Goal: Check status

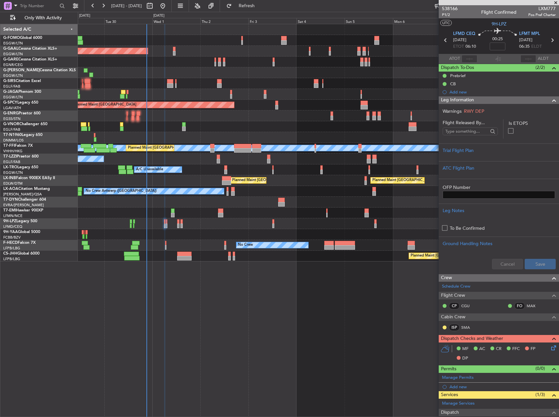
scroll to position [66, 0]
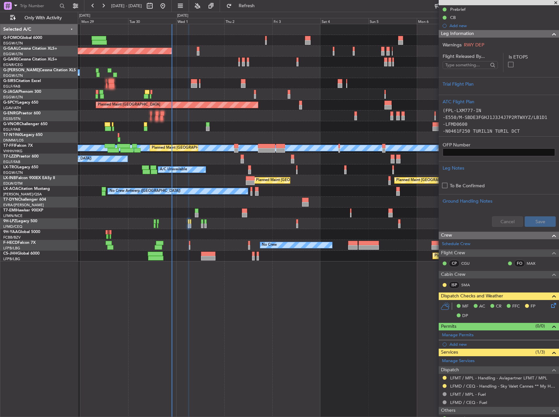
click at [250, 289] on div "Planned Maint Dusseldorf Owner Owner A/C Unavailable Planned Maint [GEOGRAPHIC_…" at bounding box center [318, 220] width 481 height 393
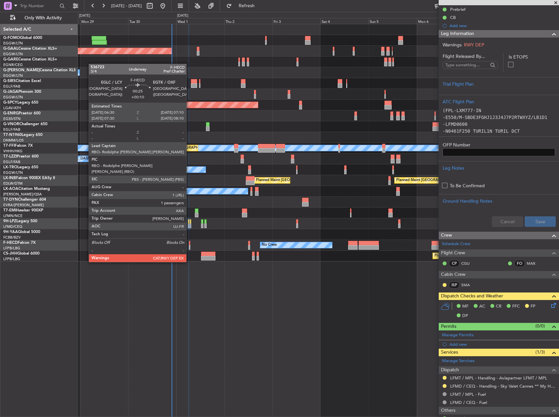
click at [189, 244] on div at bounding box center [190, 243] width 2 height 5
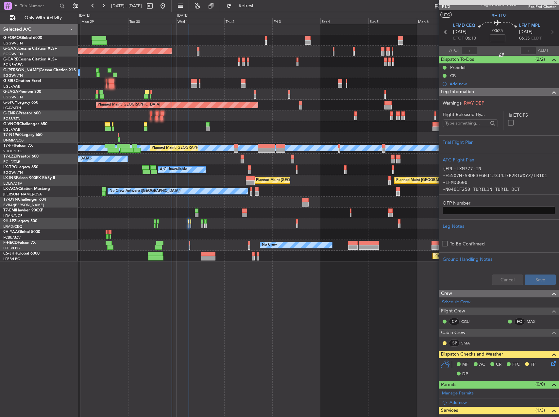
scroll to position [0, 0]
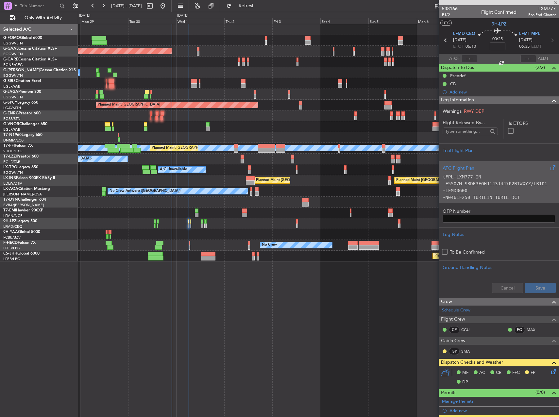
type input "+00:10"
type input "1"
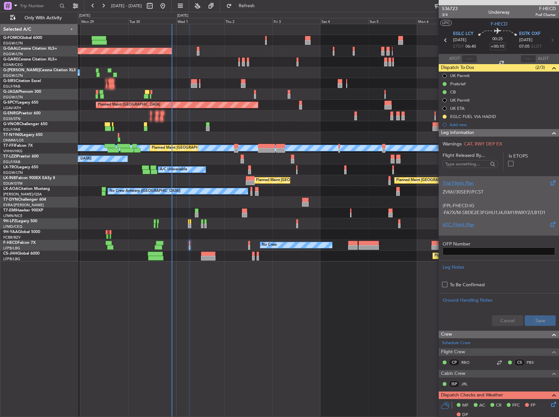
click at [521, 208] on p "(FPL-FHECD-IG" at bounding box center [499, 205] width 112 height 7
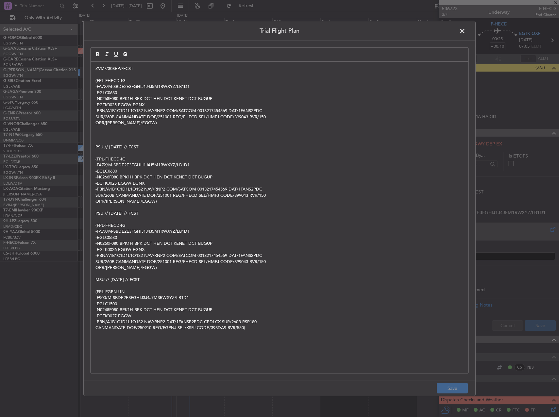
click at [466, 31] on span at bounding box center [466, 32] width 0 height 13
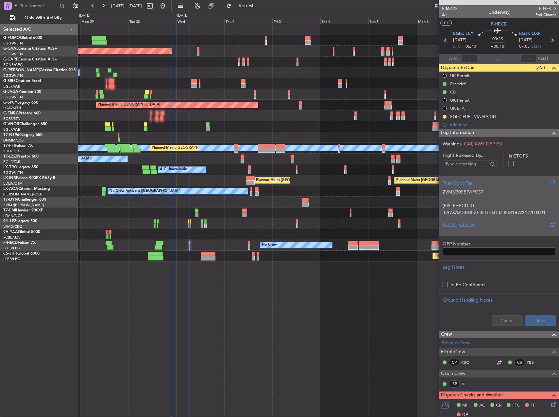
click at [479, 197] on p at bounding box center [499, 199] width 112 height 7
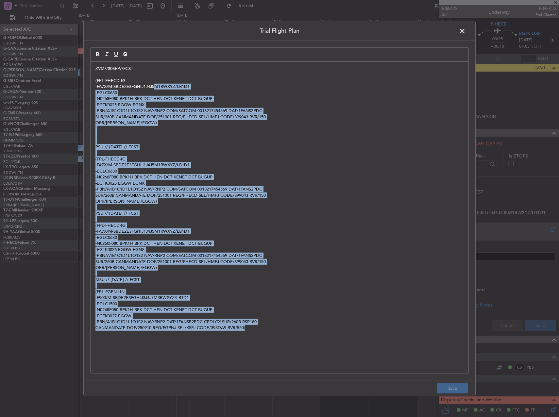
drag, startPoint x: 170, startPoint y: 103, endPoint x: 356, endPoint y: 323, distance: 288.2
click at [337, 361] on div "ZVM//30SEP//FCST (FPL-FHECD-IG -FA7X/M-SBDE2E3FGHIJ1J4J5M1RWXYZ/LB1D1 -EGLC0630…" at bounding box center [280, 218] width 378 height 312
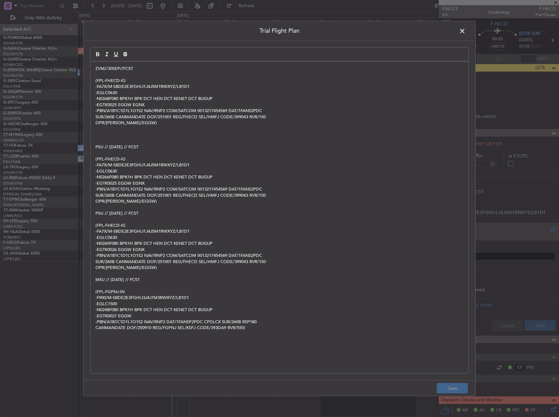
click at [466, 33] on span at bounding box center [466, 32] width 0 height 13
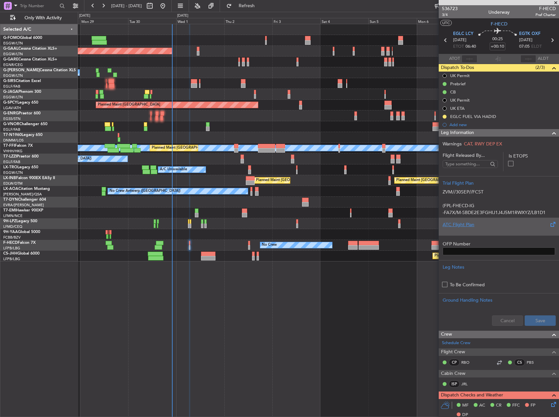
click at [249, 315] on div "Planned Maint Dusseldorf Owner Owner A/C Unavailable Planned Maint [GEOGRAPHIC_…" at bounding box center [318, 220] width 481 height 393
